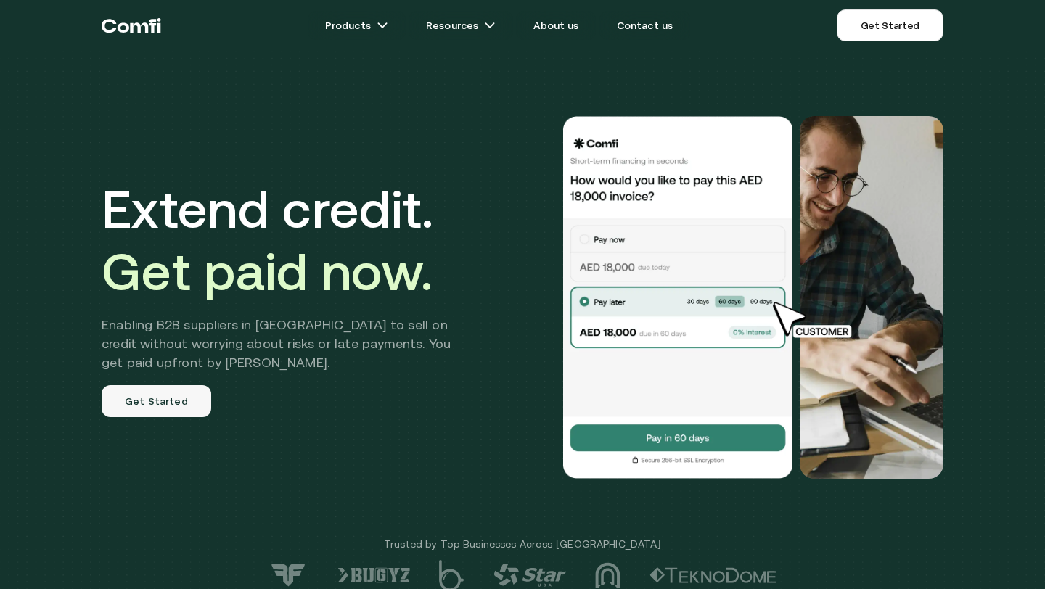
click at [167, 397] on link "Get Started" at bounding box center [157, 401] width 110 height 32
